Goal: Task Accomplishment & Management: Complete application form

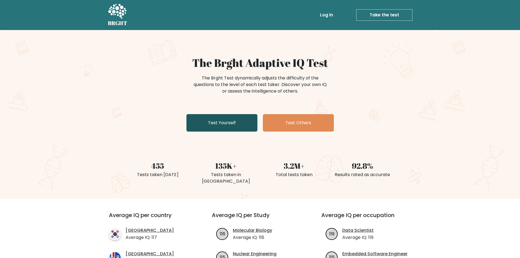
click at [209, 130] on link "Test Yourself" at bounding box center [221, 122] width 71 height 17
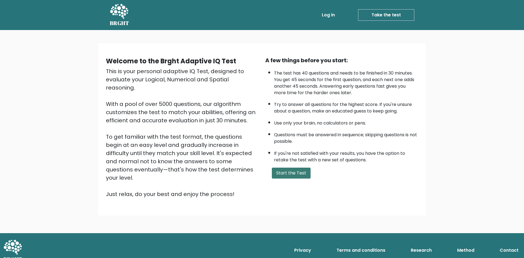
click at [281, 173] on button "Start the Test" at bounding box center [291, 173] width 39 height 11
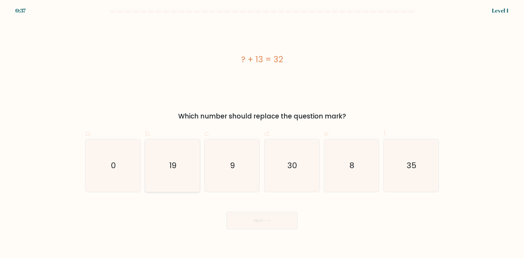
click at [181, 153] on icon "19" at bounding box center [172, 165] width 53 height 53
click at [262, 133] on input "b. 19" at bounding box center [262, 131] width 0 height 4
radio input "true"
click at [243, 223] on button "Next" at bounding box center [261, 220] width 71 height 17
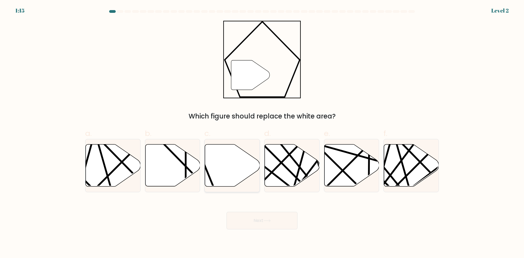
click at [228, 169] on icon at bounding box center [232, 165] width 55 height 42
click at [262, 133] on input "c." at bounding box center [262, 131] width 0 height 4
radio input "true"
click at [247, 223] on button "Next" at bounding box center [261, 220] width 71 height 17
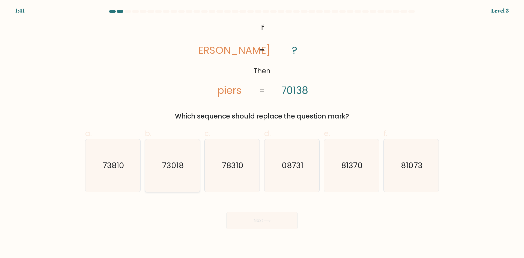
click at [188, 171] on icon "73018" at bounding box center [172, 165] width 53 height 53
click at [262, 133] on input "b. 73018" at bounding box center [262, 131] width 0 height 4
radio input "true"
click at [242, 223] on button "Next" at bounding box center [261, 220] width 71 height 17
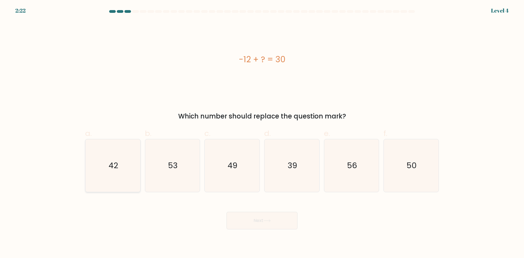
click at [115, 177] on icon "42" at bounding box center [113, 165] width 53 height 53
click at [262, 133] on input "a. 42" at bounding box center [262, 131] width 0 height 4
radio input "true"
click at [263, 220] on button "Next" at bounding box center [261, 220] width 71 height 17
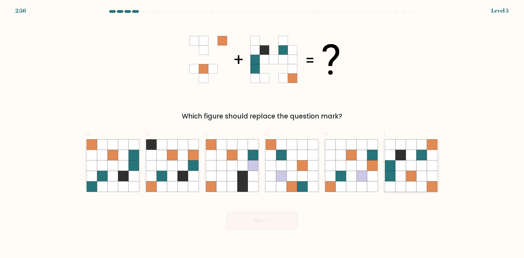
click at [402, 168] on icon at bounding box center [400, 165] width 10 height 10
click at [262, 133] on input "f." at bounding box center [262, 131] width 0 height 4
radio input "true"
click at [261, 229] on body "2:54 Level 5" at bounding box center [262, 129] width 524 height 258
click at [260, 223] on button "Next" at bounding box center [261, 220] width 71 height 17
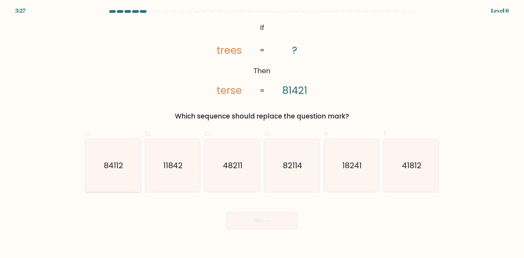
click at [104, 177] on icon "84112" at bounding box center [113, 165] width 53 height 53
click at [262, 133] on input "a. 84112" at bounding box center [262, 131] width 0 height 4
radio input "true"
drag, startPoint x: 258, startPoint y: 237, endPoint x: 255, endPoint y: 235, distance: 3.9
click at [257, 236] on body "3:26 Level 6 If" at bounding box center [262, 129] width 524 height 258
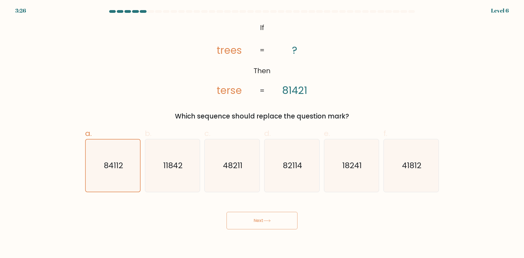
click at [248, 223] on button "Next" at bounding box center [261, 220] width 71 height 17
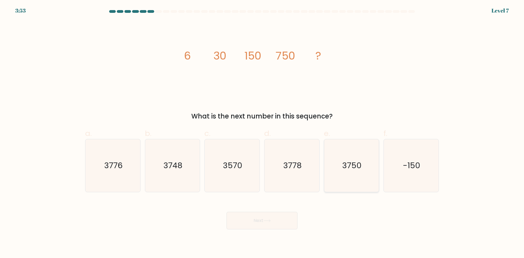
click at [333, 177] on icon "3750" at bounding box center [351, 165] width 53 height 53
click at [262, 133] on input "e. 3750" at bounding box center [262, 131] width 0 height 4
radio input "true"
click at [260, 221] on button "Next" at bounding box center [261, 220] width 71 height 17
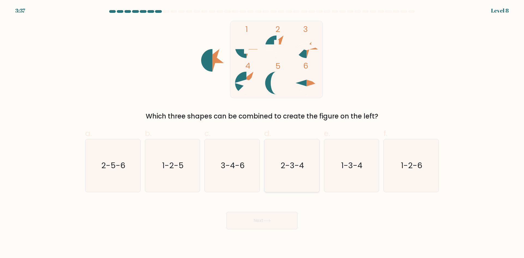
click at [288, 184] on icon "2-3-4" at bounding box center [292, 165] width 53 height 53
click at [262, 133] on input "d. 2-3-4" at bounding box center [262, 131] width 0 height 4
radio input "true"
click at [253, 180] on icon "3-4-6" at bounding box center [232, 165] width 53 height 53
click at [262, 133] on input "c. 3-4-6" at bounding box center [262, 131] width 0 height 4
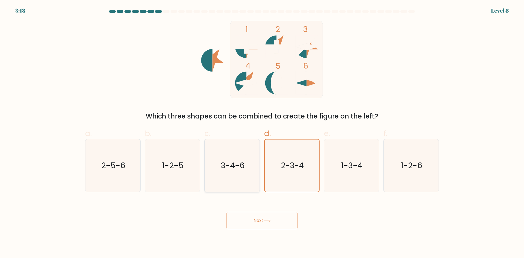
radio input "true"
click at [269, 226] on button "Next" at bounding box center [261, 220] width 71 height 17
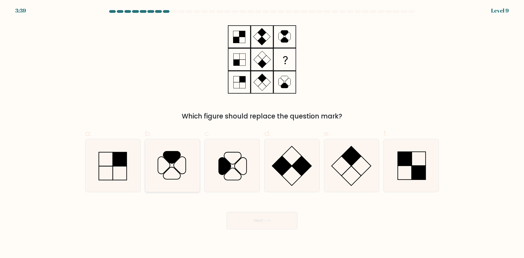
click at [180, 167] on icon at bounding box center [172, 165] width 53 height 53
click at [262, 133] on input "b." at bounding box center [262, 131] width 0 height 4
radio input "true"
click at [282, 221] on button "Next" at bounding box center [261, 220] width 71 height 17
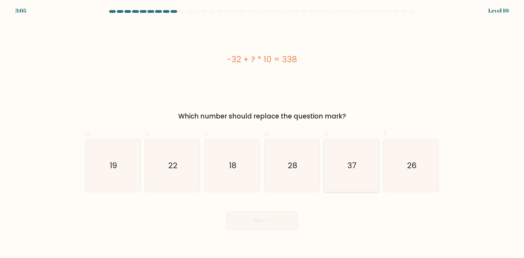
click at [328, 156] on icon "37" at bounding box center [351, 165] width 53 height 53
click at [262, 133] on input "e. 37" at bounding box center [262, 131] width 0 height 4
radio input "true"
click at [259, 219] on button "Next" at bounding box center [261, 220] width 71 height 17
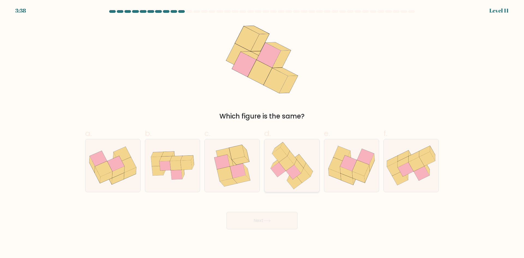
click at [285, 159] on icon at bounding box center [286, 163] width 15 height 15
click at [262, 133] on input "d." at bounding box center [262, 131] width 0 height 4
radio input "true"
click at [406, 159] on icon at bounding box center [403, 161] width 11 height 11
click at [262, 133] on input "f." at bounding box center [262, 131] width 0 height 4
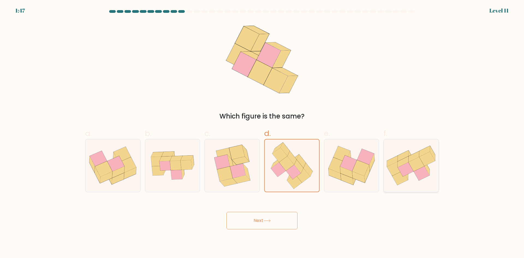
radio input "true"
click at [304, 166] on icon at bounding box center [301, 161] width 9 height 14
click at [262, 133] on input "d." at bounding box center [262, 131] width 0 height 4
radio input "true"
click at [260, 221] on button "Next" at bounding box center [261, 220] width 71 height 17
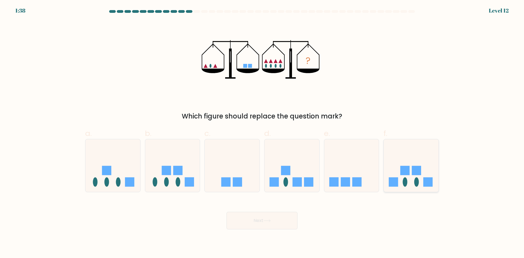
click at [405, 156] on icon at bounding box center [411, 165] width 55 height 45
click at [262, 133] on input "f." at bounding box center [262, 131] width 0 height 4
radio input "true"
click at [282, 215] on button "Next" at bounding box center [261, 220] width 71 height 17
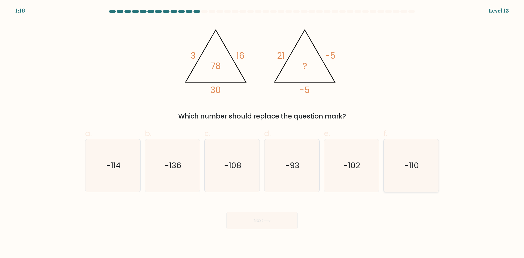
click at [410, 160] on text "-110" at bounding box center [411, 165] width 15 height 11
click at [262, 133] on input "f. -110" at bounding box center [262, 131] width 0 height 4
radio input "true"
click at [241, 226] on button "Next" at bounding box center [261, 220] width 71 height 17
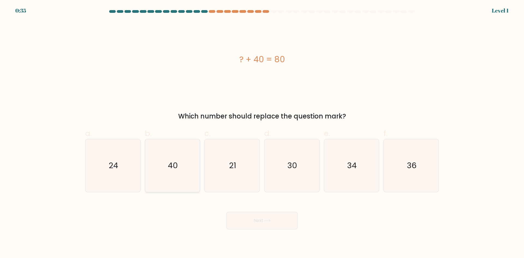
click at [192, 157] on icon "40" at bounding box center [172, 165] width 53 height 53
click at [262, 133] on input "b. 40" at bounding box center [262, 131] width 0 height 4
radio input "true"
click at [244, 217] on button "Next" at bounding box center [261, 220] width 71 height 17
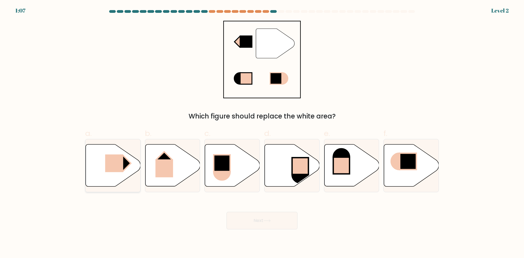
click at [105, 178] on icon at bounding box center [113, 165] width 55 height 42
click at [262, 133] on input "a." at bounding box center [262, 131] width 0 height 4
radio input "true"
click at [248, 225] on button "Next" at bounding box center [261, 220] width 71 height 17
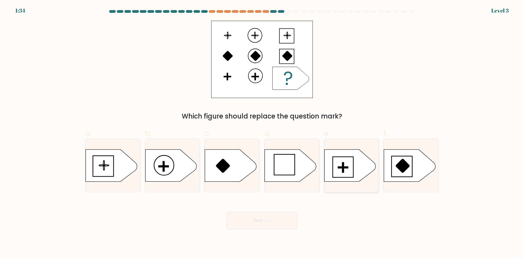
click at [357, 169] on icon at bounding box center [349, 166] width 51 height 32
click at [262, 133] on input "e." at bounding box center [262, 131] width 0 height 4
radio input "true"
click at [277, 222] on button "Next" at bounding box center [261, 220] width 71 height 17
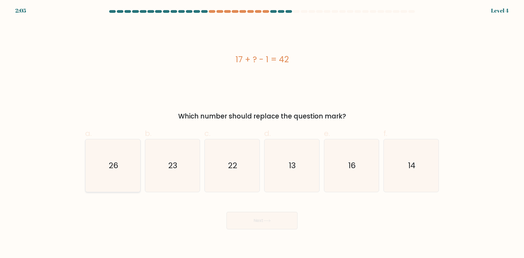
click at [120, 170] on icon "26" at bounding box center [113, 165] width 53 height 53
click at [262, 133] on input "a. 26" at bounding box center [262, 131] width 0 height 4
radio input "true"
click at [261, 214] on button "Next" at bounding box center [261, 220] width 71 height 17
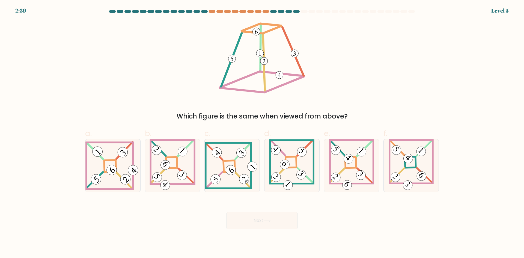
click at [289, 10] on div at bounding box center [288, 11] width 7 height 3
click at [342, 160] on icon at bounding box center [352, 165] width 46 height 53
click at [262, 133] on input "e." at bounding box center [262, 131] width 0 height 4
radio input "true"
click at [103, 175] on icon at bounding box center [112, 165] width 55 height 49
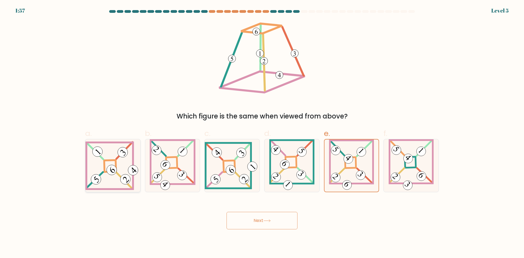
click at [262, 133] on input "a." at bounding box center [262, 131] width 0 height 4
radio input "true"
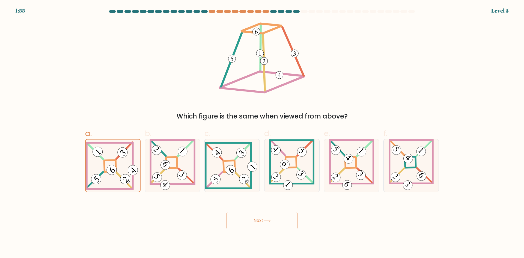
click at [252, 223] on button "Next" at bounding box center [261, 220] width 71 height 17
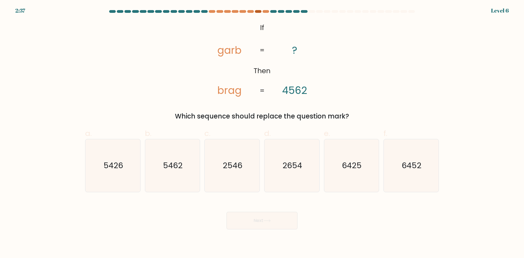
click at [256, 11] on div at bounding box center [258, 11] width 7 height 3
click at [266, 10] on div "2:36 Level 6" at bounding box center [262, 7] width 524 height 15
click at [265, 10] on div "2:36 Level 6" at bounding box center [262, 7] width 524 height 15
click at [264, 12] on div at bounding box center [266, 11] width 7 height 3
click at [281, 166] on icon "2654" at bounding box center [292, 165] width 53 height 53
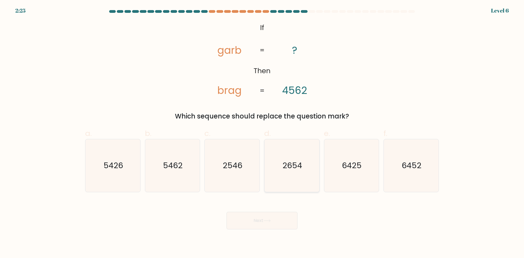
click at [262, 133] on input "d. 2654" at bounding box center [262, 131] width 0 height 4
radio input "true"
click at [267, 216] on button "Next" at bounding box center [261, 220] width 71 height 17
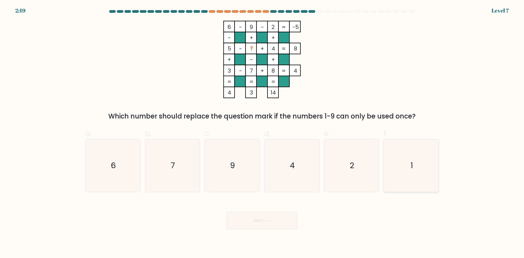
click at [417, 170] on icon "1" at bounding box center [411, 165] width 53 height 53
click at [262, 133] on input "f. 1" at bounding box center [262, 131] width 0 height 4
radio input "true"
click at [235, 216] on button "Next" at bounding box center [261, 220] width 71 height 17
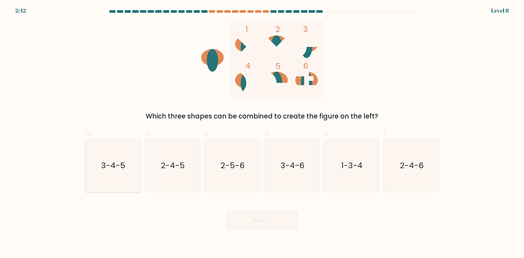
click at [115, 173] on icon "3-4-5" at bounding box center [113, 165] width 53 height 53
click at [262, 133] on input "a. 3-4-5" at bounding box center [262, 131] width 0 height 4
radio input "true"
click at [247, 223] on button "Next" at bounding box center [261, 220] width 71 height 17
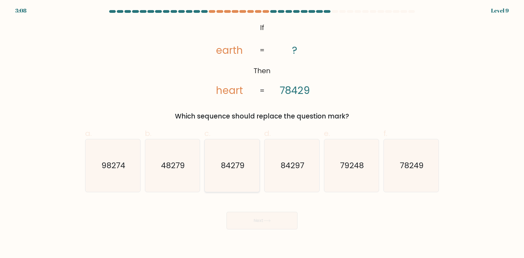
click at [227, 171] on text "84279" at bounding box center [233, 165] width 24 height 11
click at [262, 133] on input "c. 84279" at bounding box center [262, 131] width 0 height 4
radio input "true"
click at [280, 163] on icon "84297" at bounding box center [292, 165] width 53 height 53
click at [262, 133] on input "d. 84297" at bounding box center [262, 131] width 0 height 4
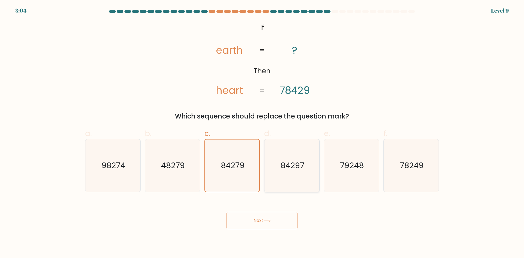
radio input "true"
click at [264, 218] on button "Next" at bounding box center [261, 220] width 71 height 17
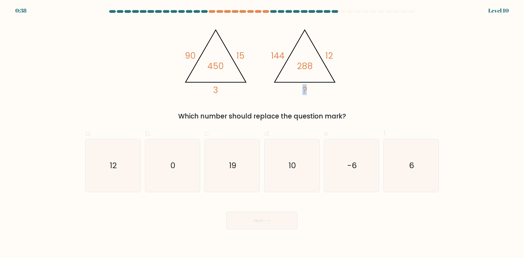
drag, startPoint x: 301, startPoint y: 88, endPoint x: 308, endPoint y: 88, distance: 7.4
click at [308, 88] on icon "@import url('https://fonts.googleapis.com/css?family=Abril+Fatface:400,100,100i…" at bounding box center [262, 59] width 164 height 77
click at [415, 178] on icon "6" at bounding box center [411, 165] width 53 height 53
click at [262, 133] on input "f. 6" at bounding box center [262, 131] width 0 height 4
radio input "true"
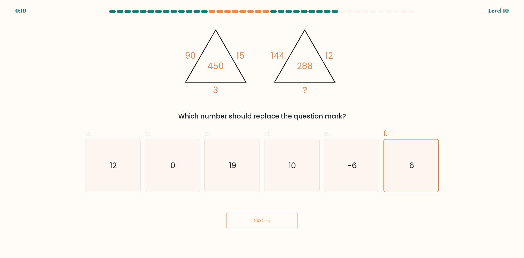
drag, startPoint x: 263, startPoint y: 218, endPoint x: 243, endPoint y: 230, distance: 23.7
click at [264, 217] on button "Next" at bounding box center [261, 220] width 71 height 17
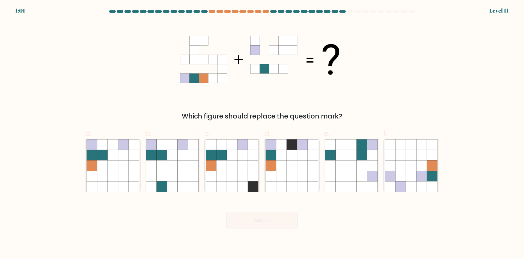
click at [389, 81] on div "Which figure should replace the question mark?" at bounding box center [262, 71] width 360 height 100
click at [272, 73] on icon at bounding box center [273, 68] width 9 height 9
click at [197, 69] on icon at bounding box center [194, 68] width 9 height 9
click at [258, 46] on icon at bounding box center [254, 49] width 9 height 9
click at [176, 43] on div "Which figure should replace the question mark?" at bounding box center [262, 71] width 360 height 100
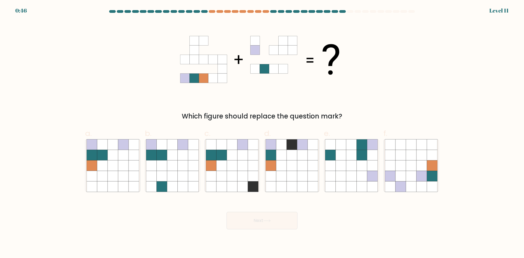
click at [282, 50] on icon at bounding box center [282, 49] width 9 height 9
click at [214, 46] on icon at bounding box center [212, 49] width 9 height 9
drag, startPoint x: 102, startPoint y: 158, endPoint x: 108, endPoint y: 166, distance: 10.1
click at [103, 160] on icon at bounding box center [102, 155] width 10 height 10
click at [262, 133] on input "a." at bounding box center [262, 131] width 0 height 4
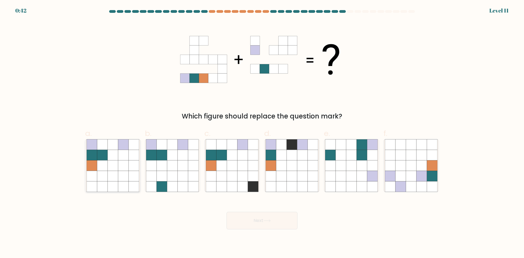
radio input "true"
click at [278, 224] on button "Next" at bounding box center [261, 220] width 71 height 17
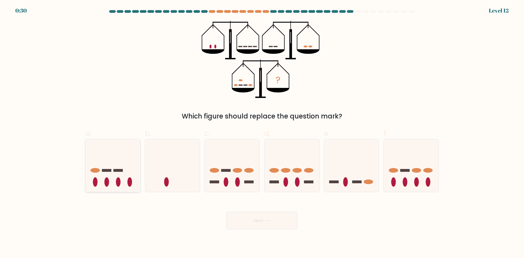
click at [113, 169] on icon at bounding box center [112, 165] width 55 height 45
click at [262, 133] on input "a." at bounding box center [262, 131] width 0 height 4
radio input "true"
click at [400, 118] on div "Which figure should replace the question mark?" at bounding box center [261, 116] width 347 height 10
click at [351, 162] on icon at bounding box center [351, 165] width 55 height 45
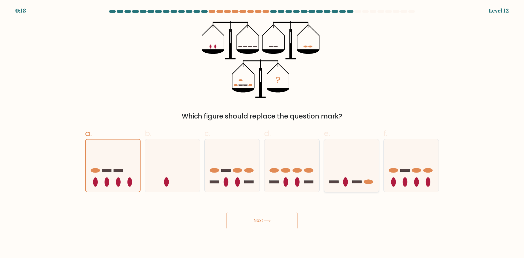
click at [262, 133] on input "e." at bounding box center [262, 131] width 0 height 4
radio input "true"
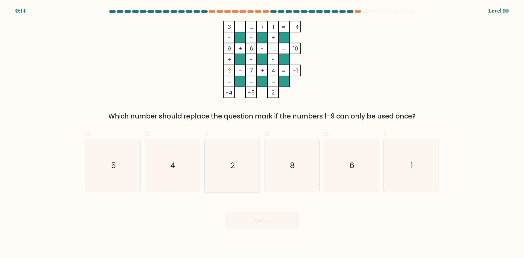
click at [234, 174] on icon "2" at bounding box center [232, 165] width 53 height 53
click at [262, 133] on input "c. 2" at bounding box center [262, 131] width 0 height 4
radio input "true"
click at [248, 217] on button "Next" at bounding box center [261, 220] width 71 height 17
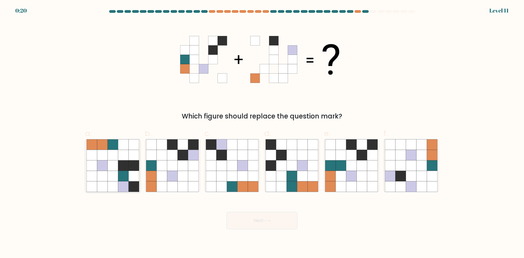
click at [115, 163] on icon at bounding box center [113, 165] width 10 height 10
click at [262, 133] on input "a." at bounding box center [262, 131] width 0 height 4
radio input "true"
click at [293, 44] on icon at bounding box center [292, 40] width 9 height 9
click at [285, 54] on icon at bounding box center [282, 49] width 9 height 9
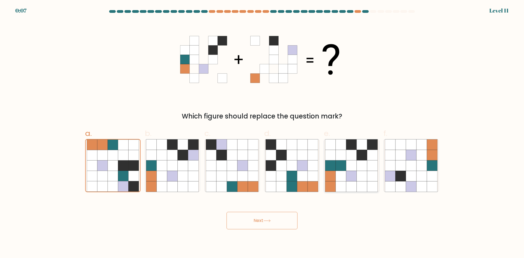
click at [348, 162] on icon at bounding box center [351, 165] width 10 height 10
click at [262, 133] on input "e." at bounding box center [262, 131] width 0 height 4
radio input "true"
click at [188, 158] on icon at bounding box center [183, 155] width 10 height 10
click at [262, 133] on input "b." at bounding box center [262, 131] width 0 height 4
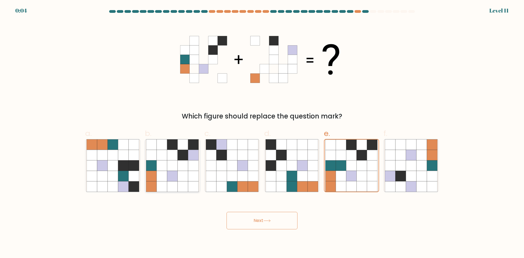
radio input "true"
drag, startPoint x: 246, startPoint y: 222, endPoint x: 246, endPoint y: 225, distance: 3.0
click at [246, 222] on button "Next" at bounding box center [261, 220] width 71 height 17
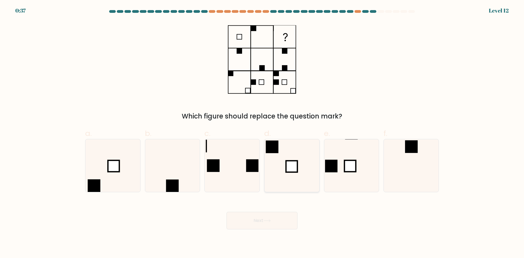
click at [291, 163] on rect at bounding box center [291, 166] width 11 height 11
click at [262, 133] on input "d." at bounding box center [262, 131] width 0 height 4
radio input "true"
click at [269, 220] on icon at bounding box center [266, 220] width 7 height 3
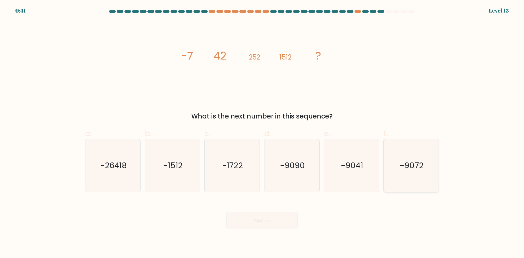
click at [403, 168] on text "-9072" at bounding box center [412, 165] width 24 height 11
click at [262, 133] on input "f. -9072" at bounding box center [262, 131] width 0 height 4
radio input "true"
click at [244, 217] on button "Next" at bounding box center [261, 220] width 71 height 17
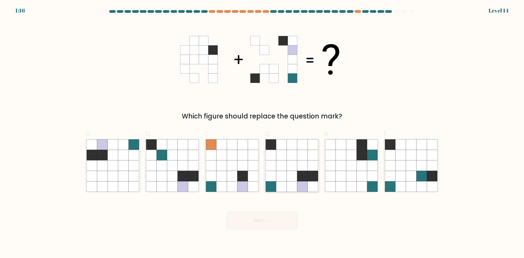
click at [288, 178] on icon at bounding box center [292, 176] width 10 height 10
click at [262, 133] on input "d." at bounding box center [262, 131] width 0 height 4
radio input "true"
click at [261, 253] on body "1:13 Level 14" at bounding box center [262, 129] width 524 height 258
click at [264, 220] on button "Next" at bounding box center [261, 220] width 71 height 17
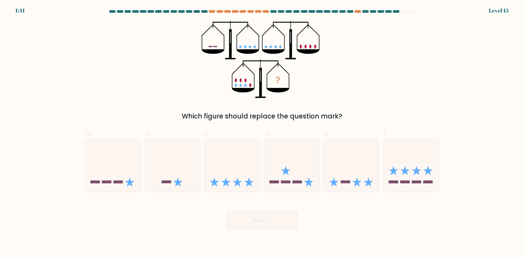
click at [304, 46] on icon "?" at bounding box center [262, 59] width 121 height 77
click at [128, 167] on icon at bounding box center [112, 165] width 55 height 45
click at [262, 133] on input "a." at bounding box center [262, 131] width 0 height 4
radio input "true"
click at [245, 219] on button "Next" at bounding box center [261, 220] width 71 height 17
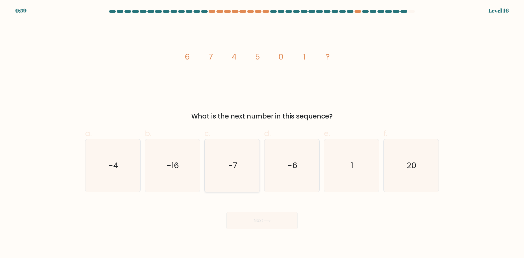
click at [222, 166] on icon "-7" at bounding box center [232, 165] width 53 height 53
click at [262, 133] on input "c. -7" at bounding box center [262, 131] width 0 height 4
radio input "true"
click at [278, 217] on button "Next" at bounding box center [261, 220] width 71 height 17
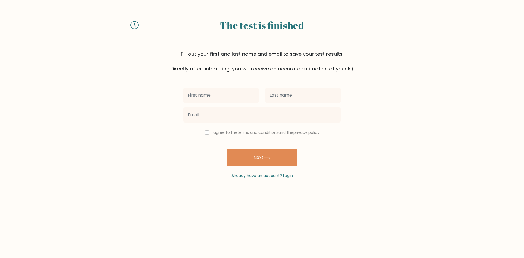
click at [222, 101] on input "text" at bounding box center [220, 95] width 75 height 15
type input "[PERSON_NAME]"
type input "Dinkleberg"
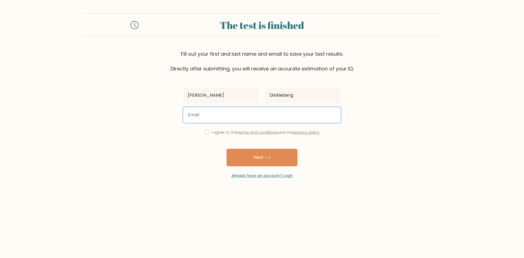
click at [194, 121] on input "email" at bounding box center [261, 114] width 157 height 15
type input "[EMAIL_ADDRESS][DOMAIN_NAME]"
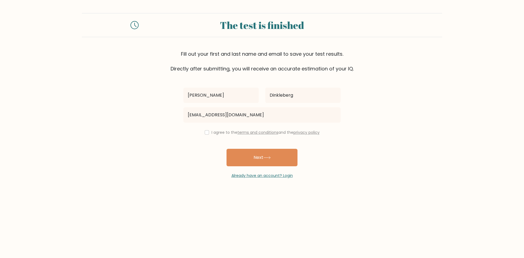
click at [202, 152] on div "[PERSON_NAME] [GEOGRAPHIC_DATA] [EMAIL_ADDRESS][DOMAIN_NAME] I agree to the ter…" at bounding box center [262, 125] width 164 height 106
click at [203, 130] on div "I agree to the terms and conditions and the privacy policy" at bounding box center [262, 132] width 164 height 7
click at [207, 133] on input "checkbox" at bounding box center [207, 132] width 4 height 4
checkbox input "true"
click at [262, 160] on button "Next" at bounding box center [261, 157] width 71 height 17
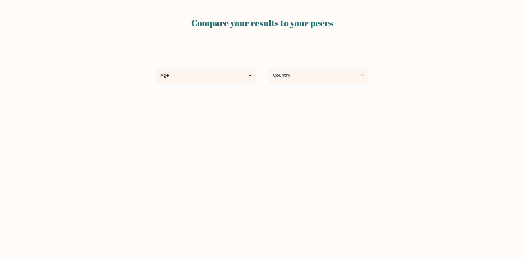
select select "US"
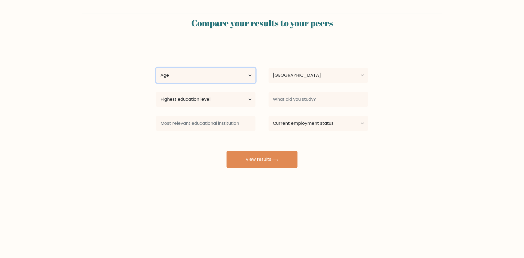
click at [212, 79] on select "Age Under 18 years old 18-24 years old 25-34 years old 35-44 years old 45-54 ye…" at bounding box center [205, 75] width 99 height 15
select select "18_24"
click at [156, 68] on select "Age Under 18 years old 18-24 years old 25-34 years old 35-44 years old 45-54 ye…" at bounding box center [205, 75] width 99 height 15
drag, startPoint x: 209, startPoint y: 91, endPoint x: 207, endPoint y: 99, distance: 8.8
click at [208, 97] on div "Highest education level No schooling Primary Lower Secondary Upper Secondary Oc…" at bounding box center [206, 100] width 112 height 20
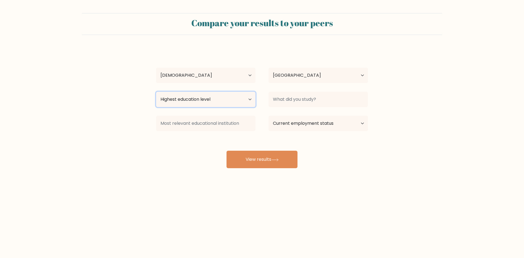
click at [207, 99] on select "Highest education level No schooling Primary Lower Secondary Upper Secondary Oc…" at bounding box center [205, 99] width 99 height 15
select select "primary"
click at [156, 92] on select "Highest education level No schooling Primary Lower Secondary Upper Secondary Oc…" at bounding box center [205, 99] width 99 height 15
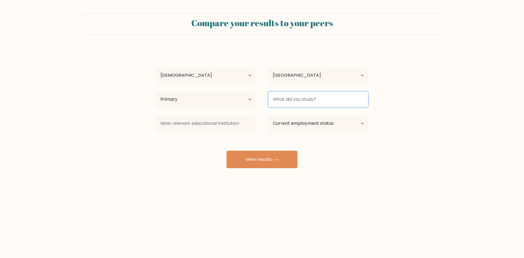
click at [285, 103] on input at bounding box center [318, 99] width 99 height 15
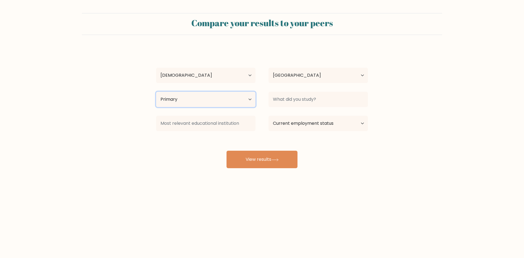
click at [171, 104] on select "Highest education level No schooling Primary Lower Secondary Upper Secondary Oc…" at bounding box center [205, 99] width 99 height 15
click at [156, 92] on select "Highest education level No schooling Primary Lower Secondary Upper Secondary Oc…" at bounding box center [205, 99] width 99 height 15
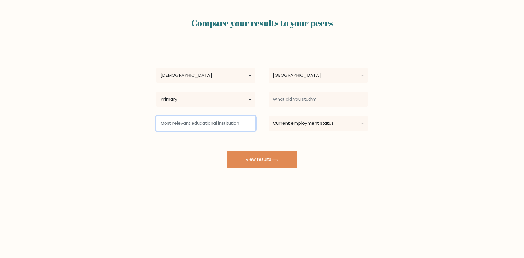
click at [207, 120] on input at bounding box center [205, 123] width 99 height 15
click at [278, 125] on select "Current employment status Employed Student Retired Other / prefer not to answer" at bounding box center [318, 123] width 99 height 15
select select "employed"
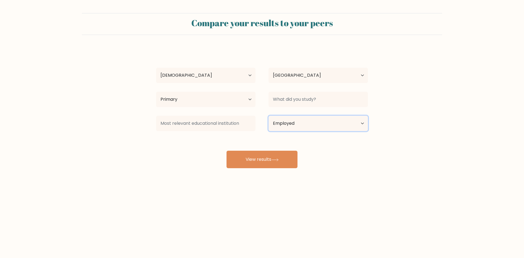
click at [269, 116] on select "Current employment status Employed Student Retired Other / prefer not to answer" at bounding box center [318, 123] width 99 height 15
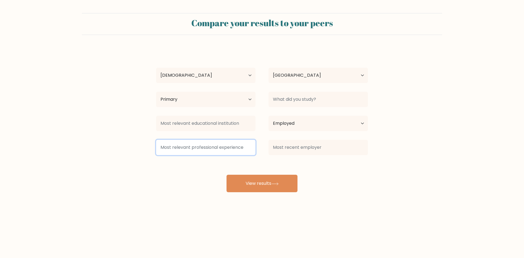
click at [240, 145] on input at bounding box center [205, 147] width 99 height 15
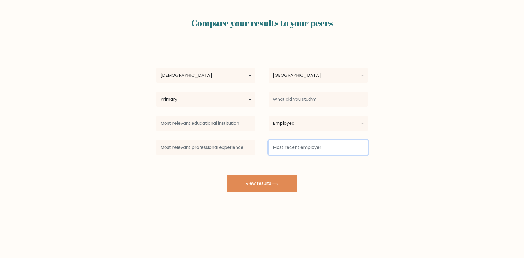
click at [276, 141] on input at bounding box center [318, 147] width 99 height 15
click at [256, 161] on div "Dinkle Dinkleberg Age Under 18 years old 18-24 years old 25-34 years old 35-44 …" at bounding box center [262, 120] width 218 height 144
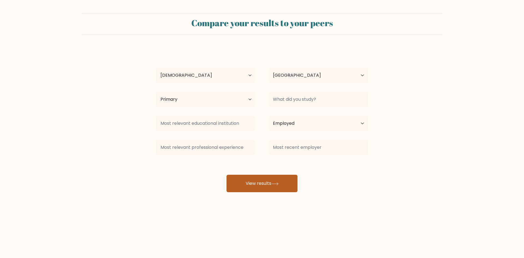
click at [252, 184] on button "View results" at bounding box center [261, 183] width 71 height 17
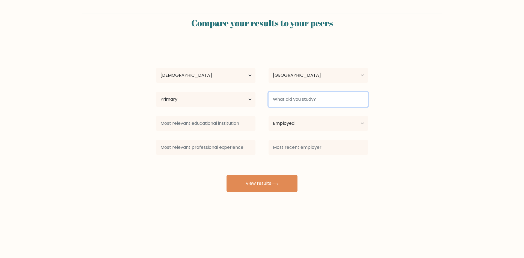
click at [312, 95] on input at bounding box center [318, 99] width 99 height 15
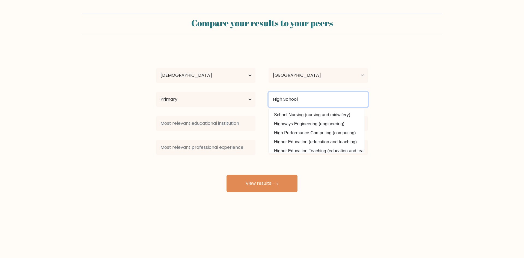
type input "High School"
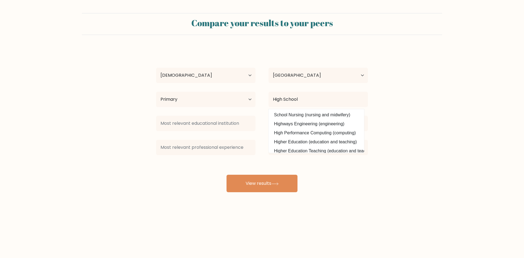
click at [445, 168] on form "Compare your results to your peers Dinkle Dinkleberg Age Under 18 years old 18-…" at bounding box center [262, 102] width 524 height 179
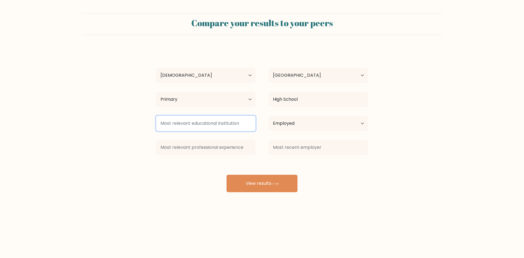
click at [183, 126] on input at bounding box center [205, 123] width 99 height 15
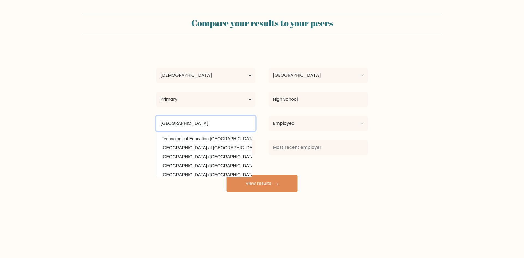
type input "West Branch High School"
drag, startPoint x: 41, startPoint y: 103, endPoint x: 44, endPoint y: 109, distance: 7.0
click at [41, 104] on form "Compare your results to your peers Dinkle Dinkleberg Age Under 18 years old 18-…" at bounding box center [262, 102] width 524 height 179
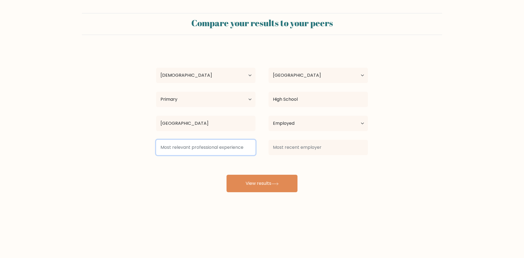
click at [187, 147] on input at bounding box center [205, 147] width 99 height 15
type input "None"
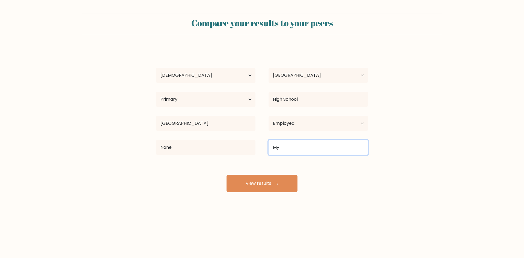
type input "M"
type input "None"
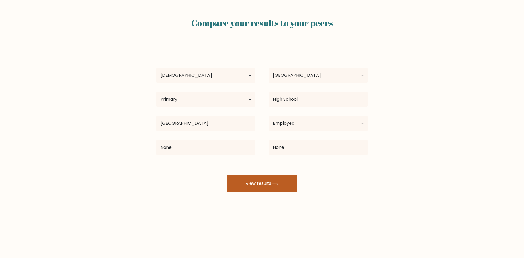
click at [262, 188] on button "View results" at bounding box center [261, 183] width 71 height 17
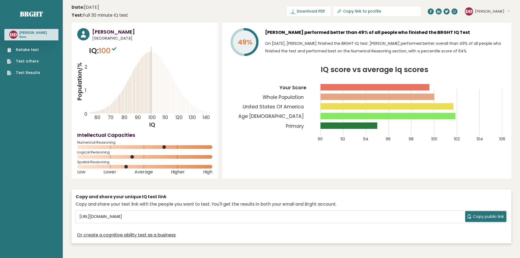
drag, startPoint x: 159, startPoint y: 85, endPoint x: 159, endPoint y: 60, distance: 24.6
click at [154, 60] on icon "Population/% IQ 0 1 2 60 70 80 90 100 110 120 130 140" at bounding box center [144, 86] width 135 height 83
click at [223, 87] on div "49% Dinkle Dinkleberg performed better than 49% of all people who finished the …" at bounding box center [366, 101] width 289 height 156
click at [242, 98] on icon "IQ score vs average Iq scores 90 92 94 96 98 100 102 104 106 Your Score Whole P…" at bounding box center [367, 107] width 278 height 82
click at [17, 71] on link "Test Results" at bounding box center [23, 73] width 33 height 6
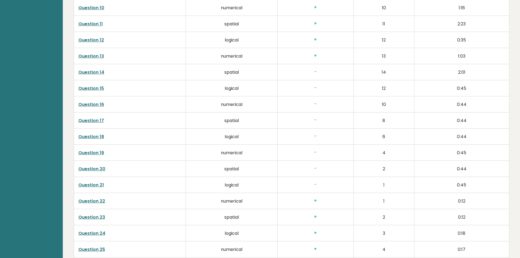
scroll to position [1058, 0]
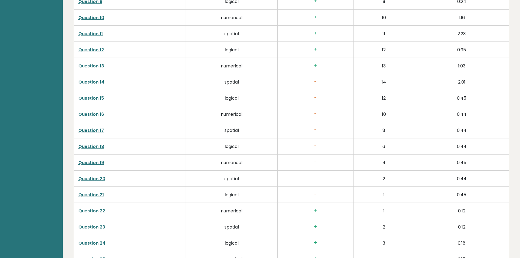
click at [90, 194] on link "Question 21" at bounding box center [91, 195] width 26 height 6
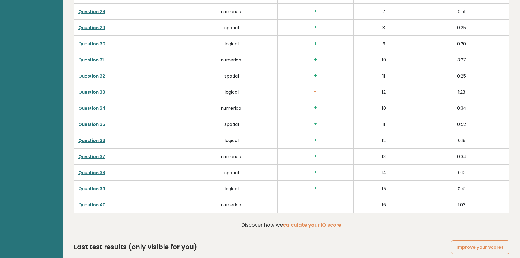
scroll to position [1358, 0]
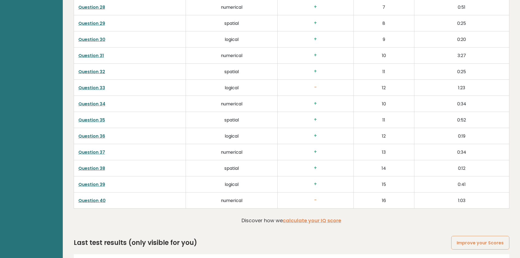
click at [92, 93] on td "Question 33" at bounding box center [130, 88] width 112 height 16
click at [93, 87] on link "Question 33" at bounding box center [91, 88] width 27 height 6
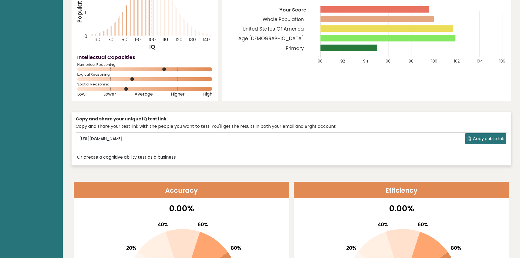
scroll to position [0, 0]
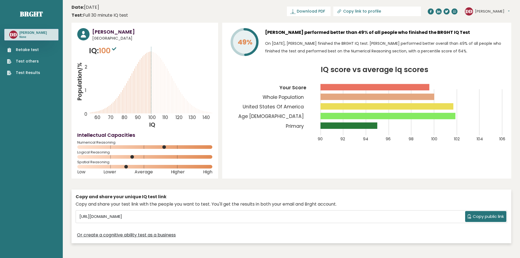
click at [23, 50] on link "Retake test" at bounding box center [23, 50] width 33 height 6
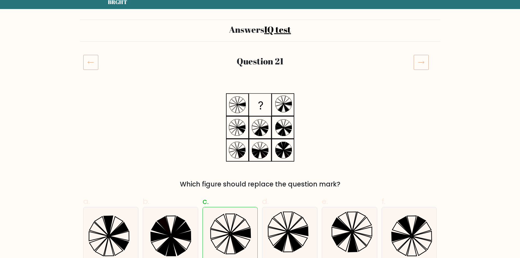
scroll to position [55, 0]
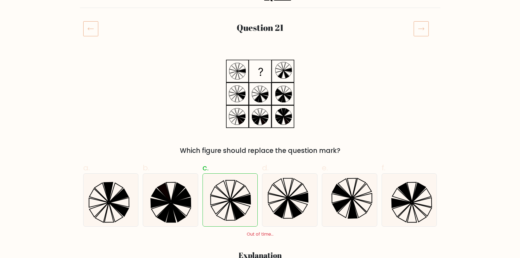
click at [87, 28] on icon at bounding box center [90, 28] width 15 height 15
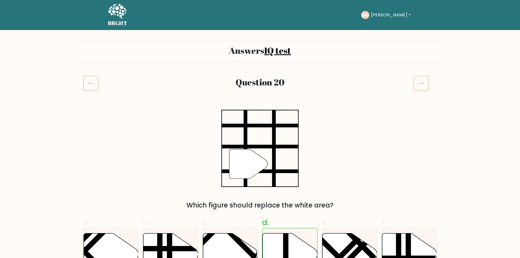
scroll to position [27, 0]
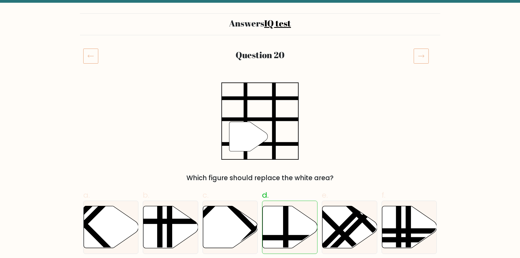
click at [91, 59] on icon at bounding box center [90, 55] width 15 height 15
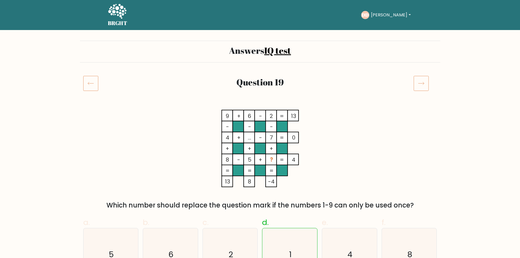
click at [90, 85] on icon at bounding box center [90, 83] width 15 height 15
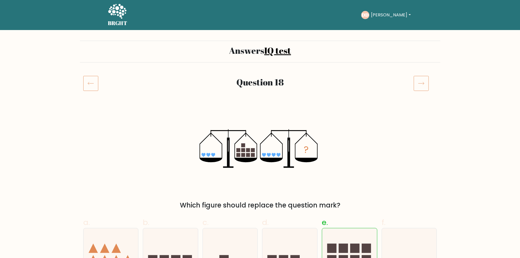
click at [90, 84] on icon at bounding box center [90, 83] width 15 height 15
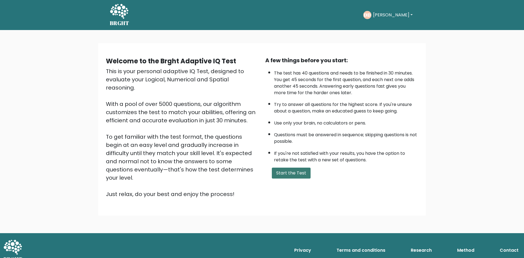
click at [298, 174] on button "Start the Test" at bounding box center [291, 173] width 39 height 11
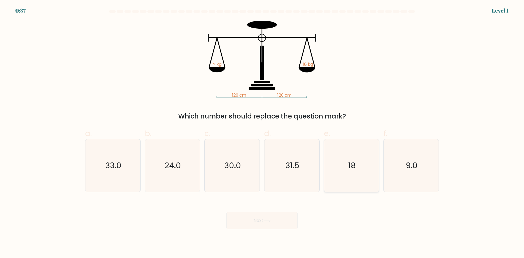
click at [352, 186] on icon "18" at bounding box center [351, 165] width 53 height 53
click at [262, 133] on input "e. 18" at bounding box center [262, 131] width 0 height 4
radio input "true"
click at [237, 218] on button "Next" at bounding box center [261, 220] width 71 height 17
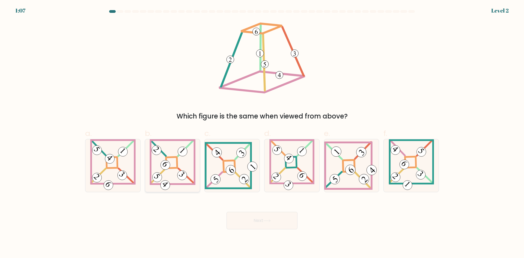
click at [190, 177] on icon at bounding box center [173, 165] width 46 height 53
click at [262, 133] on input "b." at bounding box center [262, 131] width 0 height 4
radio input "true"
click at [266, 214] on button "Next" at bounding box center [261, 220] width 71 height 17
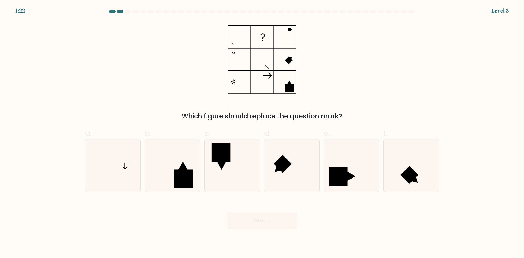
click at [258, 65] on icon at bounding box center [262, 59] width 68 height 77
click at [122, 156] on icon at bounding box center [113, 165] width 53 height 53
click at [262, 133] on input "a." at bounding box center [262, 131] width 0 height 4
radio input "true"
click at [252, 225] on button "Next" at bounding box center [261, 220] width 71 height 17
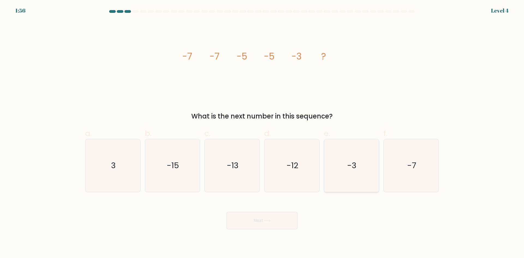
click at [346, 172] on icon "-3" at bounding box center [351, 165] width 53 height 53
click at [262, 133] on input "e. -3" at bounding box center [262, 131] width 0 height 4
radio input "true"
click at [287, 221] on button "Next" at bounding box center [261, 220] width 71 height 17
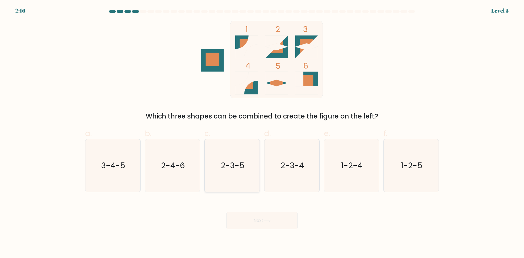
click at [227, 167] on text "2-3-5" at bounding box center [233, 165] width 24 height 11
click at [262, 133] on input "c. 2-3-5" at bounding box center [262, 131] width 0 height 4
radio input "true"
drag, startPoint x: 242, startPoint y: 214, endPoint x: 234, endPoint y: 222, distance: 11.6
click at [241, 220] on button "Next" at bounding box center [261, 220] width 71 height 17
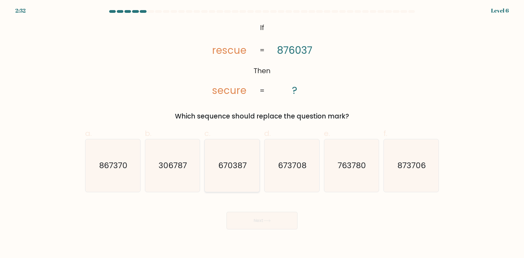
click at [223, 179] on icon "670387" at bounding box center [232, 165] width 53 height 53
click at [262, 133] on input "c. 670387" at bounding box center [262, 131] width 0 height 4
radio input "true"
click at [282, 224] on button "Next" at bounding box center [261, 220] width 71 height 17
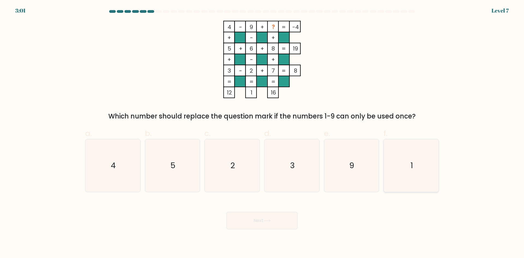
click at [420, 163] on icon "1" at bounding box center [411, 165] width 53 height 53
click at [262, 133] on input "f. 1" at bounding box center [262, 131] width 0 height 4
radio input "true"
click at [251, 225] on button "Next" at bounding box center [261, 220] width 71 height 17
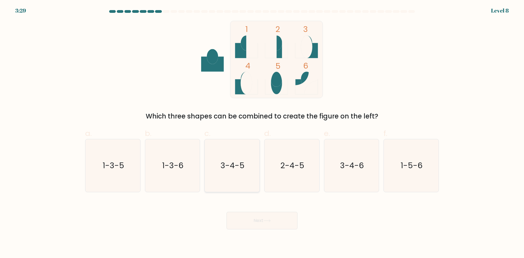
click at [223, 164] on text "3-4-5" at bounding box center [233, 165] width 24 height 11
click at [262, 133] on input "c. 3-4-5" at bounding box center [262, 131] width 0 height 4
radio input "true"
click at [252, 220] on button "Next" at bounding box center [261, 220] width 71 height 17
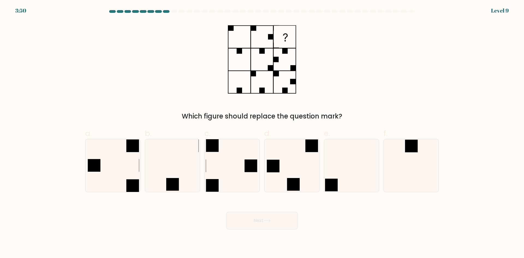
drag, startPoint x: 225, startPoint y: 206, endPoint x: 225, endPoint y: 202, distance: 4.4
click at [225, 206] on div "Next" at bounding box center [262, 214] width 360 height 31
click at [225, 180] on icon at bounding box center [232, 165] width 53 height 53
click at [262, 133] on input "c." at bounding box center [262, 131] width 0 height 4
radio input "true"
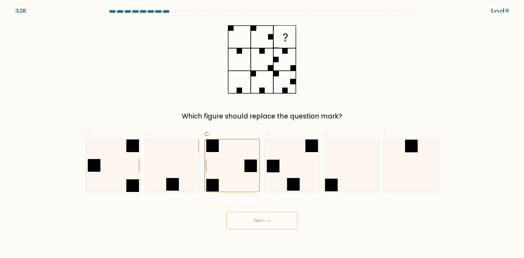
click at [260, 221] on button "Next" at bounding box center [261, 220] width 71 height 17
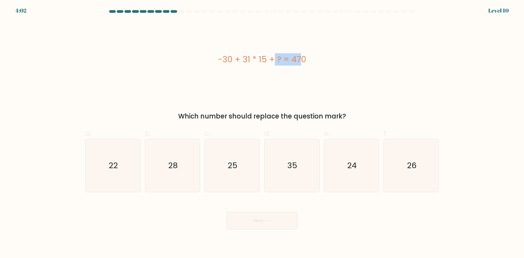
drag, startPoint x: 244, startPoint y: 61, endPoint x: 265, endPoint y: 65, distance: 22.0
click at [265, 65] on div "-30 + 31 * 15 + ? = 470" at bounding box center [262, 59] width 354 height 12
click at [244, 60] on div "-30 + 31 * 15 + ? = 470" at bounding box center [262, 59] width 354 height 12
drag, startPoint x: 258, startPoint y: 60, endPoint x: 265, endPoint y: 60, distance: 7.1
click at [265, 60] on div "-30 + 31 * 15 + ? = 470" at bounding box center [262, 59] width 354 height 12
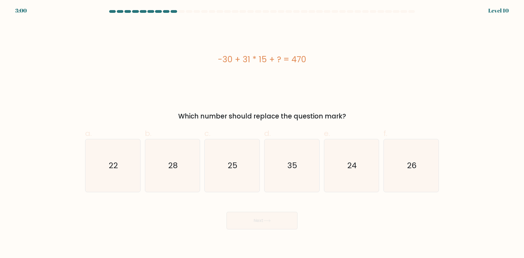
click at [250, 76] on div "-30 + 31 * 15 + ? = 470" at bounding box center [262, 59] width 354 height 77
drag, startPoint x: 264, startPoint y: 55, endPoint x: 220, endPoint y: 55, distance: 44.2
click at [220, 55] on div "-30 + 31 * 15 + ? = 470" at bounding box center [262, 59] width 354 height 12
click at [267, 63] on div "-30 + 31 * 15 + ? = 470" at bounding box center [262, 59] width 354 height 12
drag, startPoint x: 266, startPoint y: 59, endPoint x: 220, endPoint y: 50, distance: 47.6
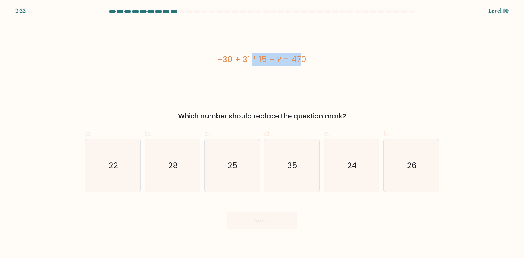
click at [220, 50] on div "-30 + 31 * 15 + ? = 470" at bounding box center [262, 59] width 354 height 77
click at [297, 173] on icon "35" at bounding box center [292, 165] width 53 height 53
click at [262, 133] on input "d. 35" at bounding box center [262, 131] width 0 height 4
radio input "true"
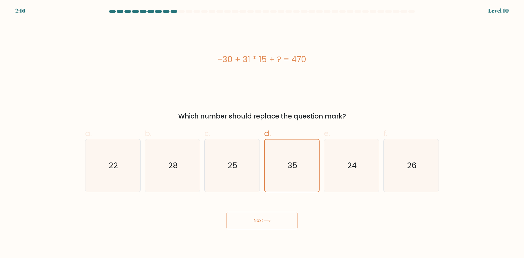
click at [274, 218] on button "Next" at bounding box center [261, 220] width 71 height 17
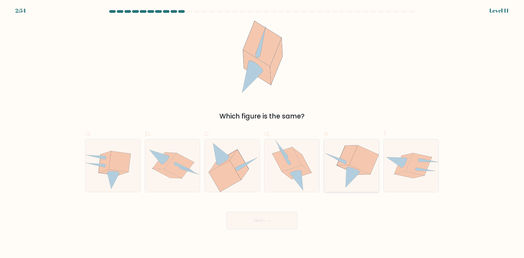
click at [351, 165] on icon at bounding box center [363, 159] width 29 height 29
click at [262, 133] on input "e." at bounding box center [262, 131] width 0 height 4
radio input "true"
click at [252, 222] on button "Next" at bounding box center [261, 220] width 71 height 17
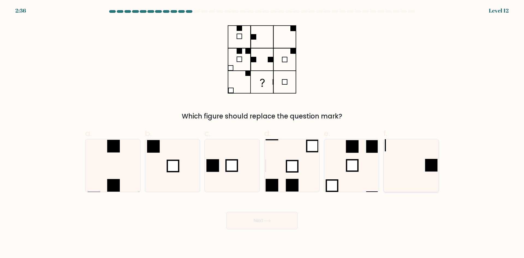
click at [427, 178] on icon at bounding box center [411, 165] width 53 height 53
click at [262, 133] on input "f." at bounding box center [262, 131] width 0 height 4
radio input "true"
click at [274, 225] on button "Next" at bounding box center [261, 220] width 71 height 17
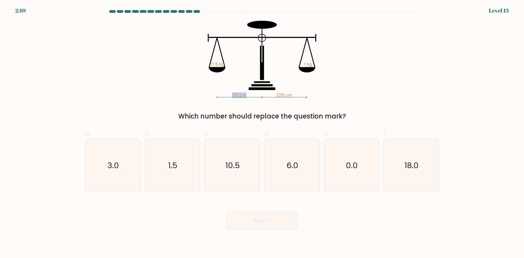
drag, startPoint x: 231, startPoint y: 94, endPoint x: 253, endPoint y: 97, distance: 21.7
click at [248, 95] on icon "135 cm 225 cm 17.5 kg ? kg" at bounding box center [262, 59] width 164 height 77
click at [280, 96] on tspan "225 cm" at bounding box center [284, 95] width 16 height 6
click at [251, 169] on icon "10.5" at bounding box center [232, 165] width 53 height 53
click at [262, 133] on input "c. 10.5" at bounding box center [262, 131] width 0 height 4
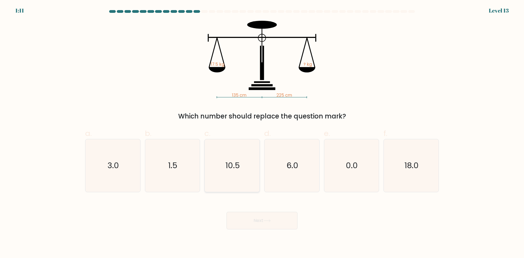
radio input "true"
click at [258, 226] on button "Next" at bounding box center [261, 220] width 71 height 17
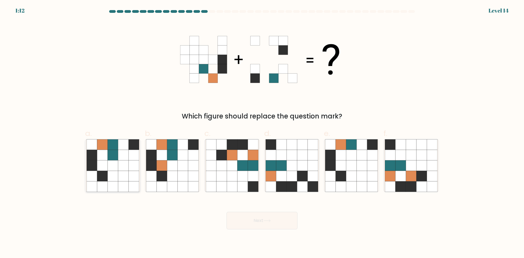
click at [103, 175] on icon at bounding box center [102, 176] width 10 height 10
click at [262, 133] on input "a." at bounding box center [262, 131] width 0 height 4
radio input "true"
click at [280, 229] on button "Next" at bounding box center [261, 220] width 71 height 17
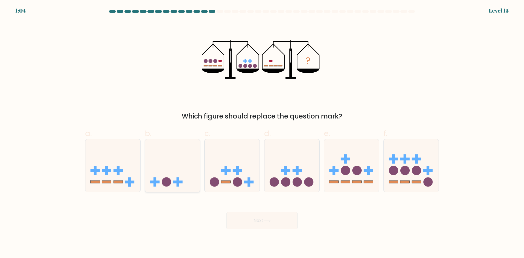
click at [177, 172] on icon at bounding box center [172, 165] width 55 height 45
click at [262, 133] on input "b." at bounding box center [262, 131] width 0 height 4
radio input "true"
click at [255, 223] on button "Next" at bounding box center [261, 220] width 71 height 17
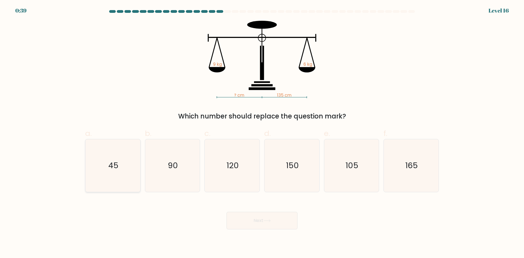
click at [100, 147] on icon "45" at bounding box center [113, 165] width 53 height 53
click at [262, 133] on input "a. 45" at bounding box center [262, 131] width 0 height 4
radio input "true"
click at [183, 161] on icon "90" at bounding box center [172, 165] width 53 height 53
click at [262, 133] on input "b. 90" at bounding box center [262, 131] width 0 height 4
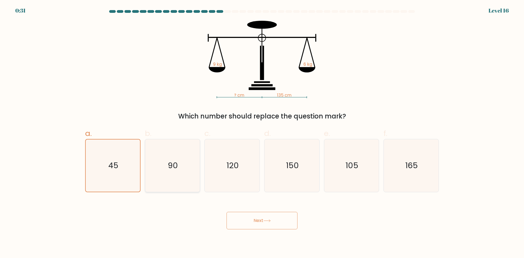
radio input "true"
click at [255, 220] on button "Next" at bounding box center [261, 220] width 71 height 17
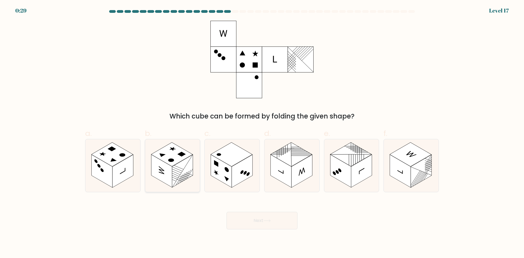
click at [179, 162] on rect at bounding box center [172, 154] width 42 height 24
click at [262, 133] on input "b." at bounding box center [262, 131] width 0 height 4
radio input "true"
click at [216, 171] on icon at bounding box center [216, 173] width 5 height 8
click at [262, 133] on input "c." at bounding box center [262, 131] width 0 height 4
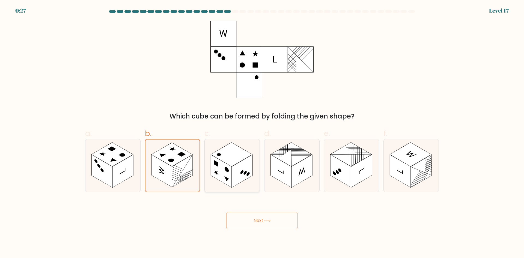
radio input "true"
click at [241, 217] on button "Next" at bounding box center [261, 220] width 71 height 17
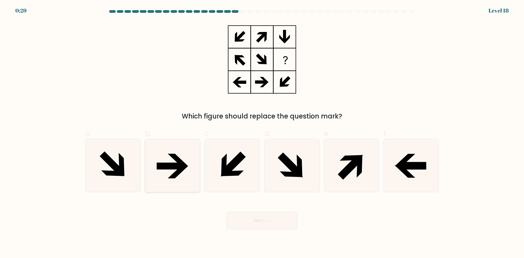
click at [158, 154] on icon at bounding box center [172, 165] width 53 height 53
click at [262, 133] on input "b." at bounding box center [262, 131] width 0 height 4
radio input "true"
click at [419, 172] on icon at bounding box center [411, 165] width 53 height 53
click at [262, 133] on input "f." at bounding box center [262, 131] width 0 height 4
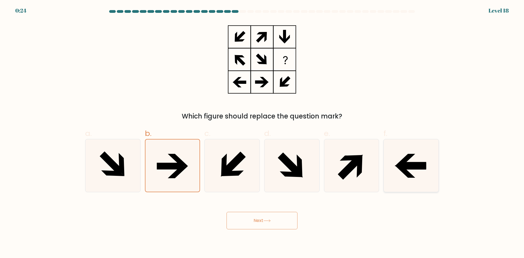
radio input "true"
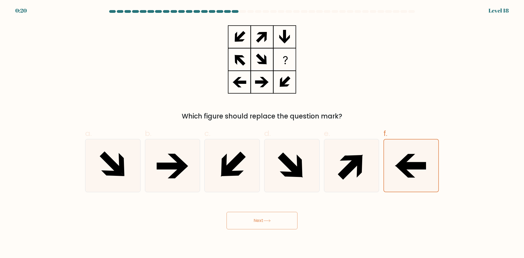
click at [258, 223] on button "Next" at bounding box center [261, 220] width 71 height 17
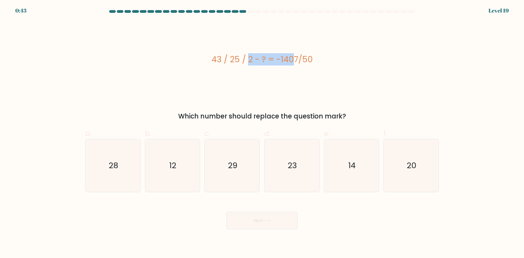
drag, startPoint x: 215, startPoint y: 52, endPoint x: 258, endPoint y: 58, distance: 42.8
click at [258, 58] on div "43 / 25 / 2 - ? = -1407/50" at bounding box center [262, 59] width 354 height 77
click at [267, 58] on div "43 / 25 / 2 - ? = -1407/50" at bounding box center [262, 59] width 354 height 12
drag, startPoint x: 278, startPoint y: 57, endPoint x: 311, endPoint y: 55, distance: 32.8
click at [311, 55] on div "43 / 25 / 2 - ? = -1407/50" at bounding box center [262, 59] width 354 height 12
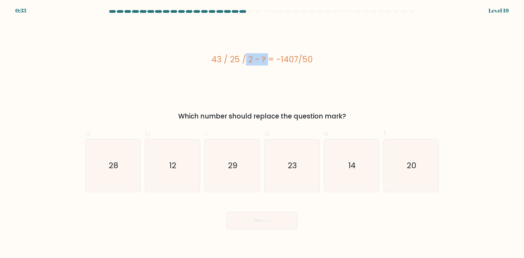
drag, startPoint x: 213, startPoint y: 58, endPoint x: 240, endPoint y: 56, distance: 26.6
click at [240, 56] on div "43 / 25 / 2 - ? = -1407/50" at bounding box center [262, 59] width 354 height 12
click at [251, 59] on div "43 / 25 / 2 - ? = -1407/50" at bounding box center [262, 59] width 354 height 12
click at [156, 221] on div "Next" at bounding box center [262, 214] width 360 height 31
click at [113, 173] on icon "28" at bounding box center [113, 165] width 53 height 53
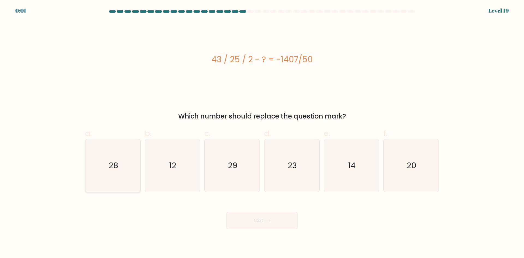
click at [262, 133] on input "a. 28" at bounding box center [262, 131] width 0 height 4
radio input "true"
drag, startPoint x: 248, startPoint y: 229, endPoint x: 243, endPoint y: 213, distance: 16.6
click at [248, 223] on button "Next" at bounding box center [261, 220] width 71 height 17
click at [244, 213] on button "Next" at bounding box center [261, 220] width 71 height 17
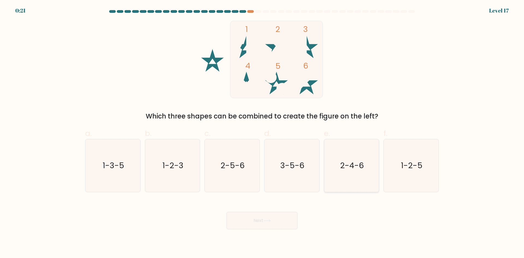
click at [366, 186] on icon "2-4-6" at bounding box center [351, 165] width 53 height 53
click at [262, 133] on input "e. 2-4-6" at bounding box center [262, 131] width 0 height 4
radio input "true"
click at [292, 218] on button "Next" at bounding box center [261, 220] width 71 height 17
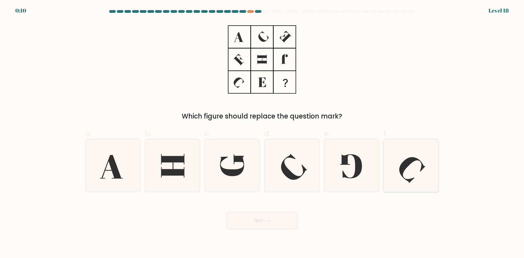
click at [408, 165] on icon at bounding box center [412, 170] width 26 height 26
click at [262, 133] on input "f." at bounding box center [262, 131] width 0 height 4
radio input "true"
click at [298, 157] on icon at bounding box center [292, 165] width 53 height 53
click at [262, 133] on input "d." at bounding box center [262, 131] width 0 height 4
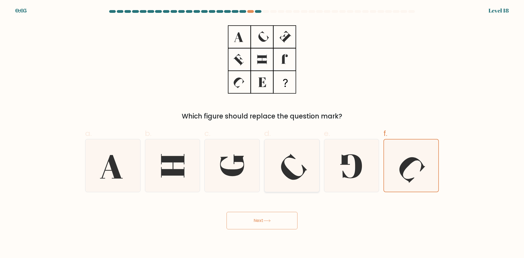
radio input "true"
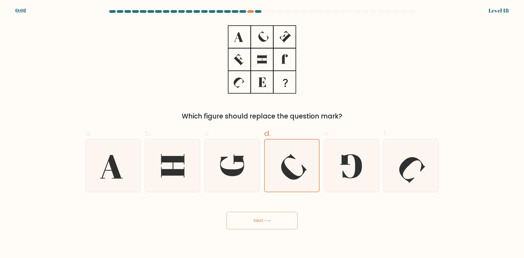
click at [278, 223] on button "Next" at bounding box center [261, 220] width 71 height 17
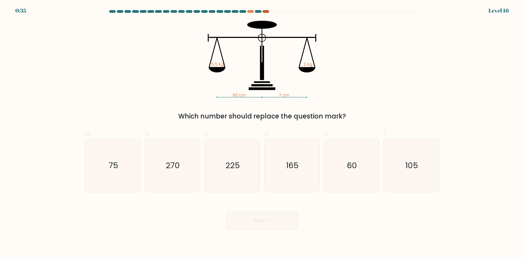
click at [265, 11] on div at bounding box center [266, 11] width 7 height 3
drag, startPoint x: 235, startPoint y: 95, endPoint x: 240, endPoint y: 97, distance: 6.2
click at [240, 97] on icon "60 cm ? cm 5.5 kg 2 kg" at bounding box center [262, 59] width 164 height 77
click at [240, 97] on rect at bounding box center [239, 97] width 45 height 0
click at [292, 176] on icon "165" at bounding box center [292, 165] width 53 height 53
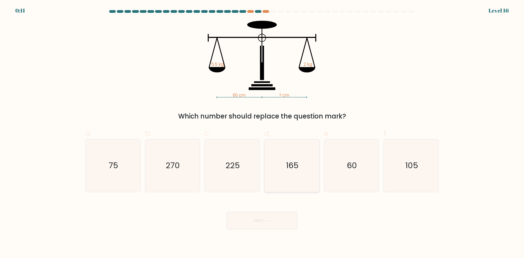
click at [262, 133] on input "d. 165" at bounding box center [262, 131] width 0 height 4
radio input "true"
click at [268, 222] on button "Next" at bounding box center [261, 220] width 71 height 17
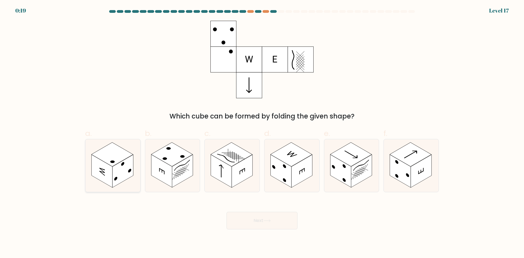
click at [112, 172] on rect at bounding box center [101, 170] width 21 height 33
click at [262, 133] on input "a." at bounding box center [262, 131] width 0 height 4
radio input "true"
click at [261, 219] on button "Next" at bounding box center [261, 220] width 71 height 17
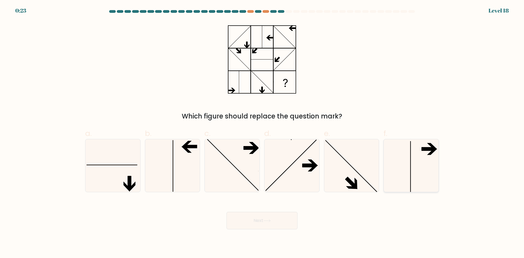
click at [428, 183] on icon at bounding box center [411, 165] width 53 height 53
click at [262, 133] on input "f." at bounding box center [262, 131] width 0 height 4
radio input "true"
click at [127, 172] on icon at bounding box center [113, 165] width 53 height 53
click at [262, 133] on input "a." at bounding box center [262, 131] width 0 height 4
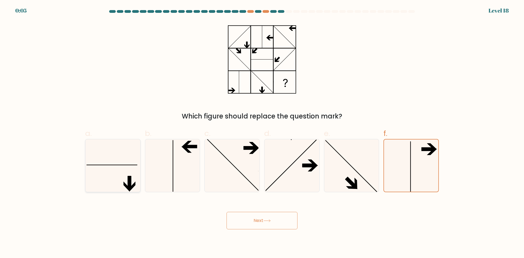
radio input "true"
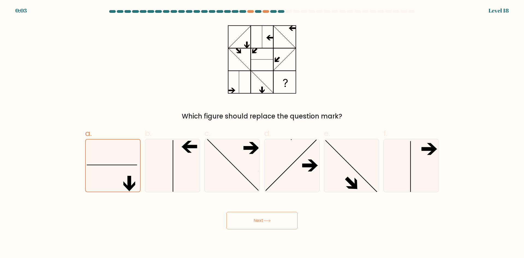
click at [275, 222] on button "Next" at bounding box center [261, 220] width 71 height 17
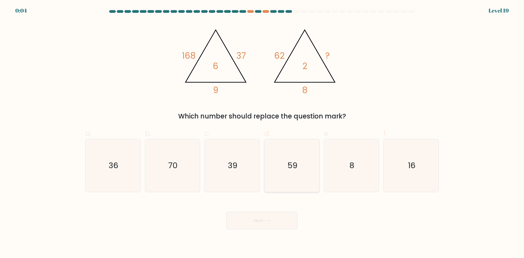
click at [288, 178] on icon "59" at bounding box center [292, 165] width 53 height 53
click at [262, 133] on input "d. 59" at bounding box center [262, 131] width 0 height 4
radio input "true"
click at [267, 222] on icon at bounding box center [266, 220] width 7 height 3
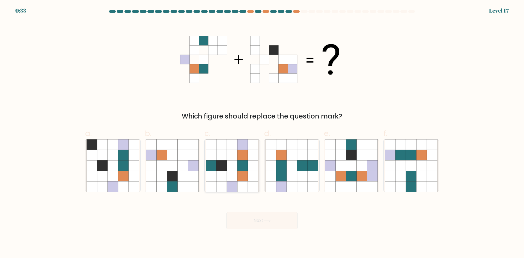
click at [232, 154] on icon at bounding box center [232, 155] width 10 height 10
click at [262, 133] on input "c." at bounding box center [262, 131] width 0 height 4
radio input "true"
click at [242, 217] on button "Next" at bounding box center [261, 220] width 71 height 17
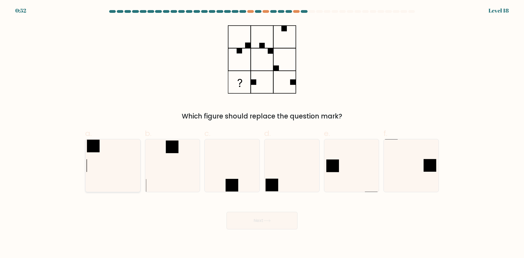
click at [103, 164] on icon at bounding box center [113, 165] width 53 height 53
click at [262, 133] on input "a." at bounding box center [262, 131] width 0 height 4
radio input "true"
click at [272, 220] on button "Next" at bounding box center [261, 220] width 71 height 17
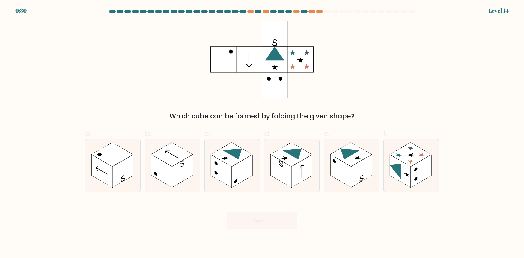
drag, startPoint x: 399, startPoint y: 142, endPoint x: 316, endPoint y: 204, distance: 104.0
click at [399, 143] on icon at bounding box center [411, 165] width 55 height 53
click at [262, 133] on input "f." at bounding box center [262, 131] width 0 height 4
radio input "true"
click at [231, 222] on button "Next" at bounding box center [261, 220] width 71 height 17
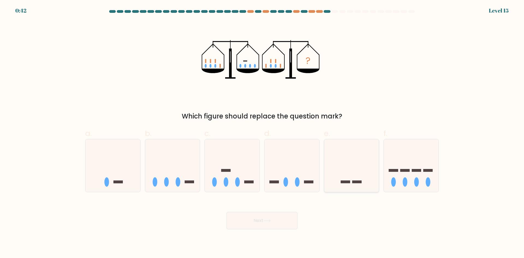
click at [358, 144] on icon at bounding box center [351, 165] width 55 height 45
click at [262, 133] on input "e." at bounding box center [262, 131] width 0 height 4
radio input "true"
click at [277, 216] on button "Next" at bounding box center [261, 220] width 71 height 17
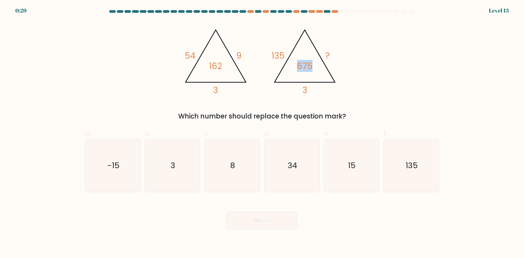
drag, startPoint x: 299, startPoint y: 66, endPoint x: 313, endPoint y: 67, distance: 14.5
click at [313, 67] on icon "@import url('[URL][DOMAIN_NAME]); 54 9 3 162 @import url('[URL][DOMAIN_NAME]); …" at bounding box center [262, 59] width 164 height 77
click at [318, 69] on icon "@import url('[URL][DOMAIN_NAME]); 54 9 3 162 @import url('[URL][DOMAIN_NAME]); …" at bounding box center [262, 59] width 164 height 77
drag, startPoint x: 298, startPoint y: 66, endPoint x: 311, endPoint y: 69, distance: 13.9
click at [311, 69] on tspan "675" at bounding box center [305, 66] width 16 height 12
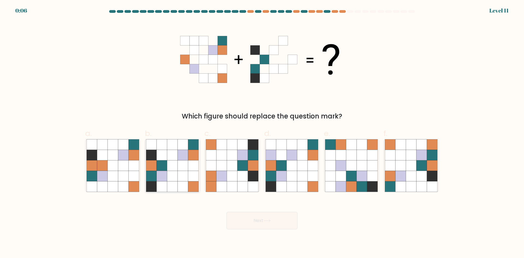
click at [189, 166] on icon at bounding box center [193, 165] width 10 height 10
click at [262, 133] on input "b." at bounding box center [262, 131] width 0 height 4
radio input "true"
click at [240, 217] on button "Next" at bounding box center [261, 220] width 71 height 17
click at [245, 218] on button "Next" at bounding box center [261, 220] width 71 height 17
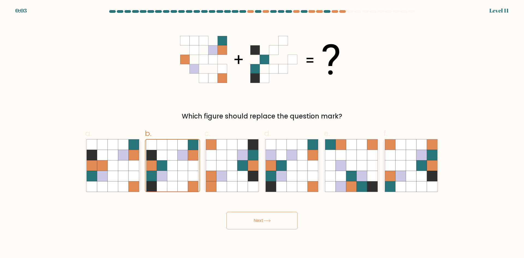
click at [275, 217] on button "Next" at bounding box center [261, 220] width 71 height 17
click at [255, 218] on button "Next" at bounding box center [261, 220] width 71 height 17
click at [254, 219] on button "Next" at bounding box center [261, 220] width 71 height 17
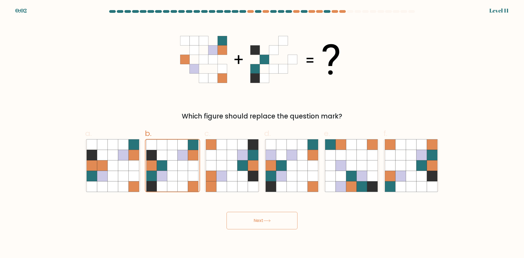
click at [254, 219] on button "Next" at bounding box center [261, 220] width 71 height 17
click at [227, 159] on icon at bounding box center [232, 155] width 10 height 10
click at [262, 133] on input "c." at bounding box center [262, 131] width 0 height 4
radio input "true"
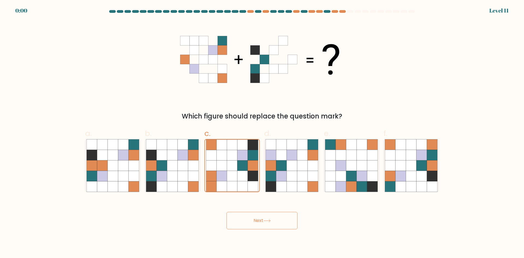
click at [237, 220] on button "Next" at bounding box center [261, 220] width 71 height 17
click at [238, 219] on div "Next" at bounding box center [262, 214] width 360 height 31
click at [169, 161] on icon at bounding box center [172, 165] width 10 height 10
click at [262, 133] on input "b." at bounding box center [262, 131] width 0 height 4
radio input "true"
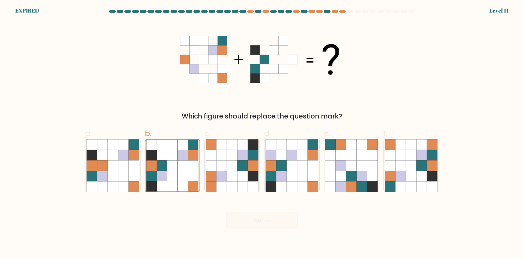
click at [242, 219] on div "Next" at bounding box center [262, 214] width 360 height 31
click at [233, 184] on icon at bounding box center [232, 186] width 10 height 10
click at [262, 133] on input "c." at bounding box center [262, 131] width 0 height 4
radio input "true"
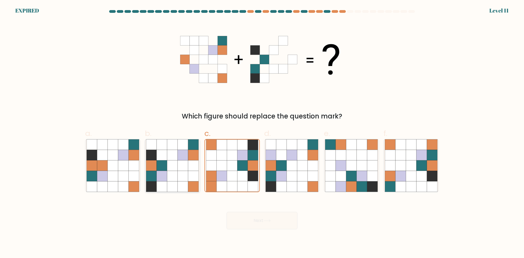
click at [153, 174] on icon at bounding box center [151, 176] width 10 height 10
click at [262, 133] on input "b." at bounding box center [262, 131] width 0 height 4
radio input "true"
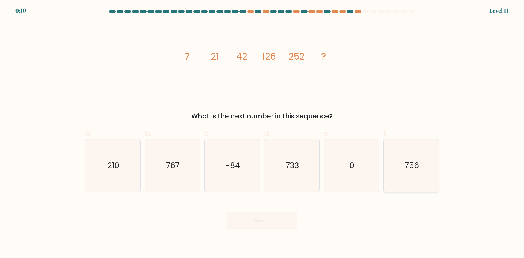
click at [404, 177] on icon "756" at bounding box center [411, 165] width 53 height 53
click at [262, 133] on input "f. 756" at bounding box center [262, 131] width 0 height 4
radio input "true"
click at [231, 221] on button "Next" at bounding box center [261, 220] width 71 height 17
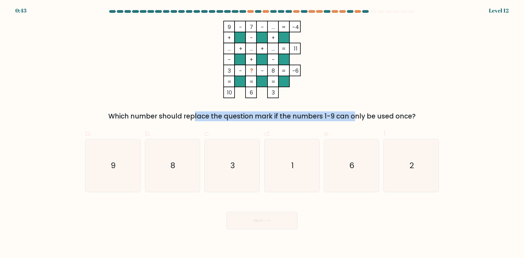
drag, startPoint x: 146, startPoint y: 117, endPoint x: 324, endPoint y: 115, distance: 177.7
click at [320, 114] on div "Which number should replace the question mark if the numbers 1-9 can only be us…" at bounding box center [261, 116] width 347 height 10
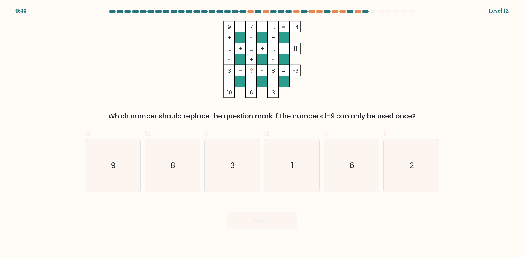
click at [326, 115] on div "Which number should replace the question mark if the numbers 1-9 can only be us…" at bounding box center [261, 116] width 347 height 10
click at [299, 167] on icon "1" at bounding box center [292, 165] width 53 height 53
click at [262, 133] on input "d. 1" at bounding box center [262, 131] width 0 height 4
radio input "true"
click at [279, 222] on button "Next" at bounding box center [261, 220] width 71 height 17
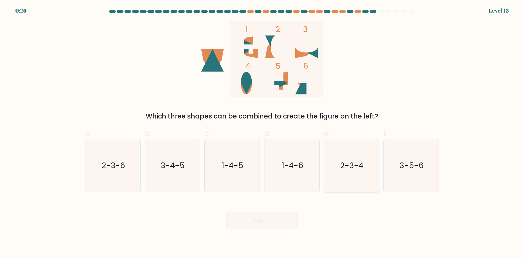
click at [359, 166] on text "2-3-4" at bounding box center [351, 165] width 23 height 11
click at [262, 133] on input "e. 2-3-4" at bounding box center [262, 131] width 0 height 4
radio input "true"
click at [235, 221] on button "Next" at bounding box center [261, 220] width 71 height 17
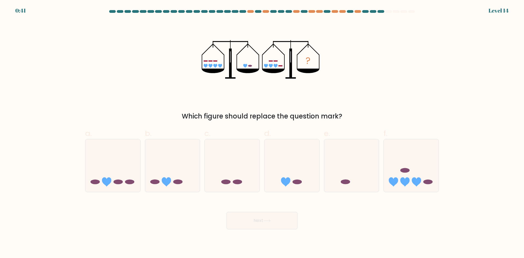
click at [523, 145] on form at bounding box center [262, 119] width 524 height 219
click at [343, 173] on icon at bounding box center [351, 165] width 55 height 45
click at [262, 133] on input "e." at bounding box center [262, 131] width 0 height 4
radio input "true"
click at [271, 224] on button "Next" at bounding box center [261, 220] width 71 height 17
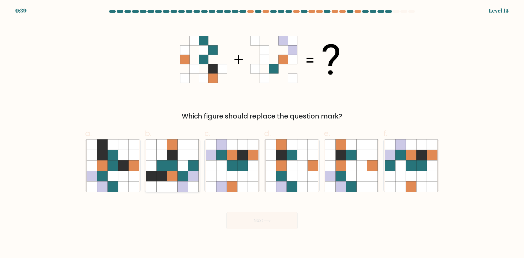
click at [176, 165] on icon at bounding box center [172, 165] width 10 height 10
click at [262, 133] on input "b." at bounding box center [262, 131] width 0 height 4
radio input "true"
click at [418, 173] on icon at bounding box center [421, 176] width 10 height 10
click at [262, 133] on input "f." at bounding box center [262, 131] width 0 height 4
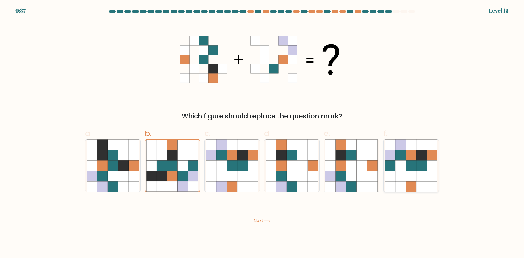
radio input "true"
click at [290, 164] on icon at bounding box center [292, 165] width 10 height 10
click at [262, 133] on input "d." at bounding box center [262, 131] width 0 height 4
radio input "true"
click at [405, 174] on icon at bounding box center [400, 176] width 10 height 10
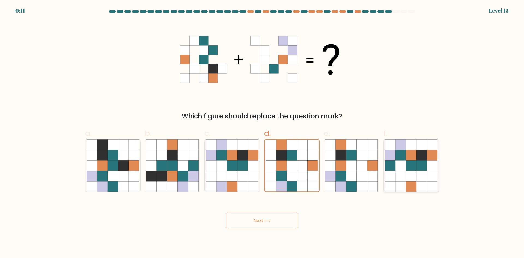
click at [262, 133] on input "f." at bounding box center [262, 131] width 0 height 4
radio input "true"
drag, startPoint x: 109, startPoint y: 156, endPoint x: 128, endPoint y: 173, distance: 24.9
click at [110, 157] on icon at bounding box center [113, 155] width 10 height 10
click at [262, 133] on input "a." at bounding box center [262, 131] width 0 height 4
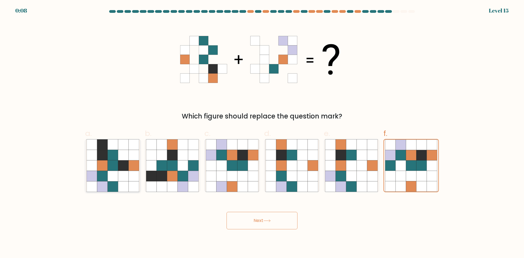
radio input "true"
click at [257, 218] on button "Next" at bounding box center [261, 220] width 71 height 17
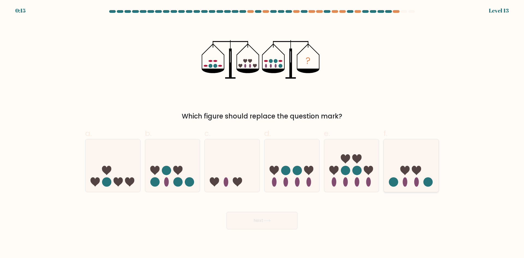
click at [406, 176] on icon at bounding box center [411, 165] width 55 height 45
click at [262, 133] on input "f." at bounding box center [262, 131] width 0 height 4
radio input "true"
click at [290, 173] on circle at bounding box center [285, 170] width 9 height 9
click at [262, 133] on input "d." at bounding box center [262, 131] width 0 height 4
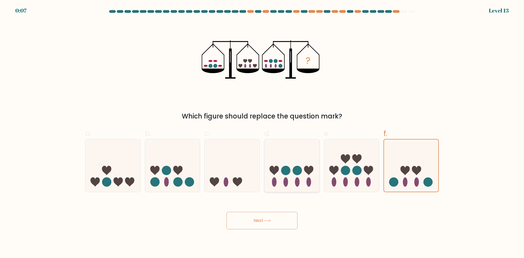
radio input "true"
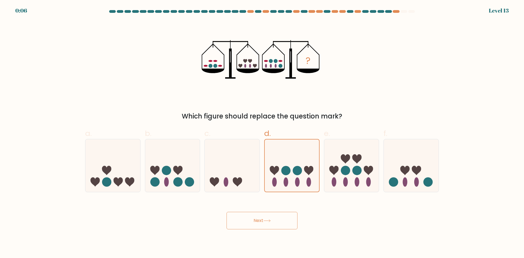
click at [279, 222] on button "Next" at bounding box center [261, 220] width 71 height 17
click at [272, 217] on button "Next" at bounding box center [261, 220] width 71 height 17
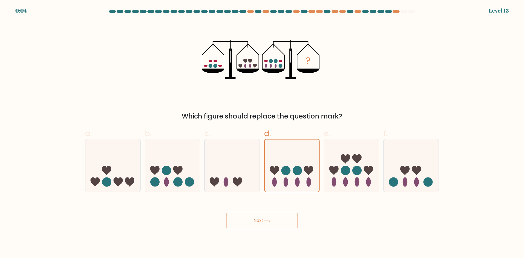
click at [251, 226] on button "Next" at bounding box center [261, 220] width 71 height 17
click at [252, 226] on button "Next" at bounding box center [261, 220] width 71 height 17
click at [255, 224] on button "Next" at bounding box center [261, 220] width 71 height 17
click at [244, 230] on body "0:02 Level 13" at bounding box center [262, 129] width 524 height 258
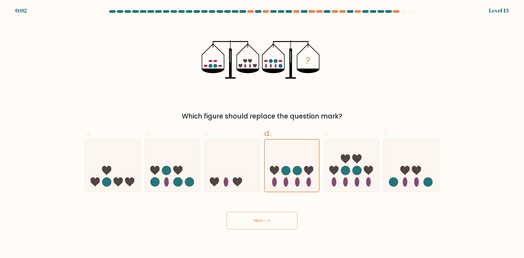
click at [244, 230] on body "0:02 Level 13" at bounding box center [262, 129] width 524 height 258
click at [242, 219] on button "Next" at bounding box center [261, 220] width 71 height 17
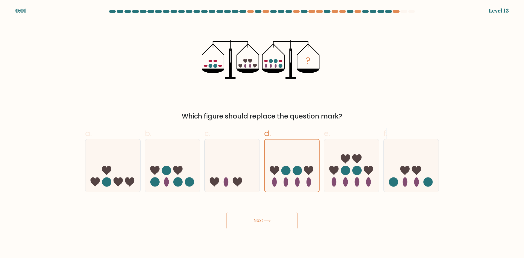
click at [242, 219] on button "Next" at bounding box center [261, 220] width 71 height 17
click at [244, 221] on div "Next" at bounding box center [262, 214] width 360 height 31
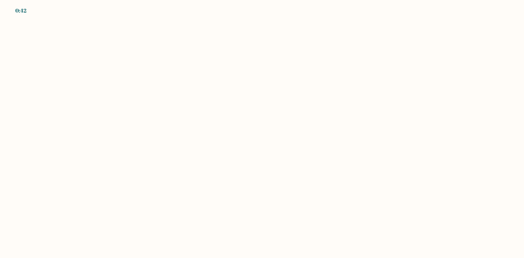
click at [189, 170] on body "0:42" at bounding box center [262, 129] width 524 height 258
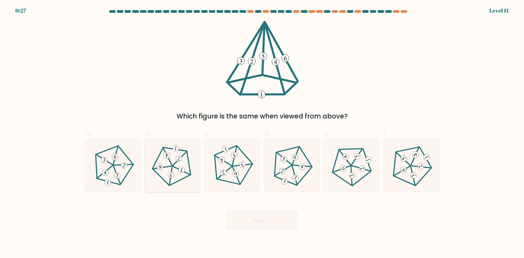
click at [162, 175] on icon at bounding box center [172, 165] width 42 height 42
click at [262, 133] on input "b." at bounding box center [262, 131] width 0 height 4
radio input "true"
click at [284, 225] on button "Next" at bounding box center [261, 220] width 71 height 17
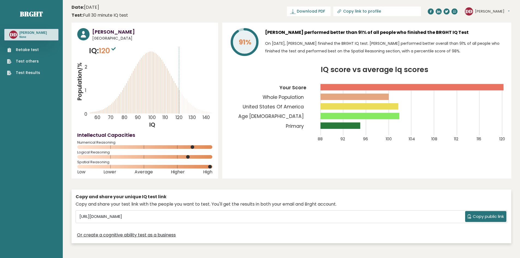
click at [269, 144] on icon "IQ score vs average Iq scores 88 92 96 100 104 108 112 116 120 Your Score Whole…" at bounding box center [367, 107] width 278 height 82
drag, startPoint x: 296, startPoint y: 124, endPoint x: 284, endPoint y: 138, distance: 17.6
click at [284, 138] on icon "IQ score vs average Iq scores 88 92 96 100 104 108 112 116 120 Your Score Whole…" at bounding box center [367, 107] width 278 height 82
click at [87, 168] on rect at bounding box center [144, 167] width 135 height 4
